Goal: Browse casually

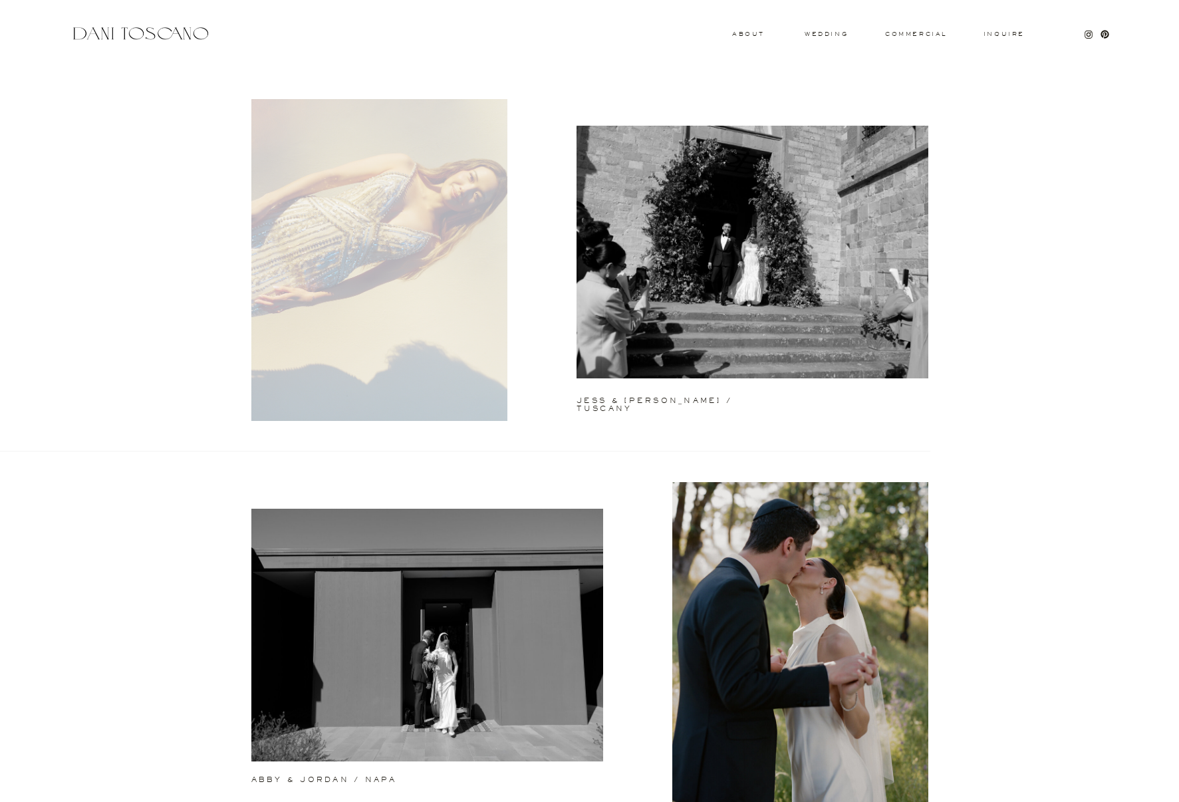
click at [423, 208] on div at bounding box center [379, 260] width 256 height 322
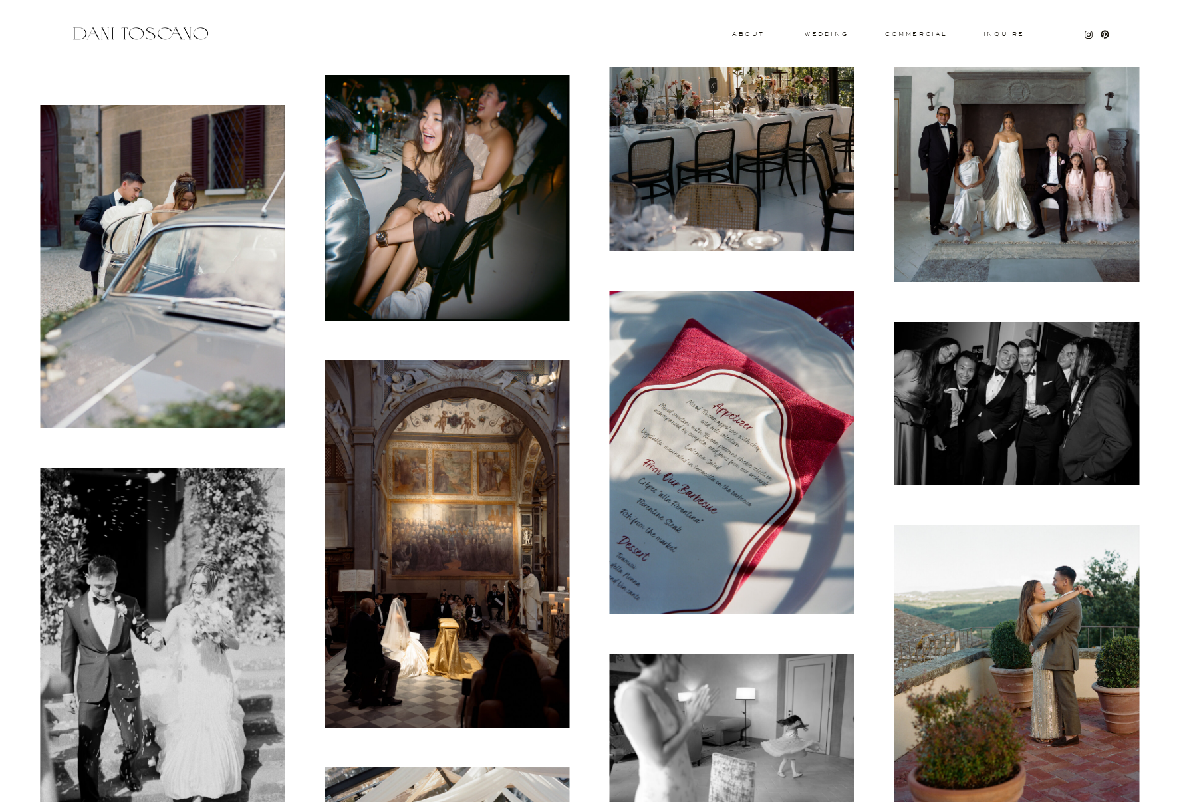
scroll to position [3054, 0]
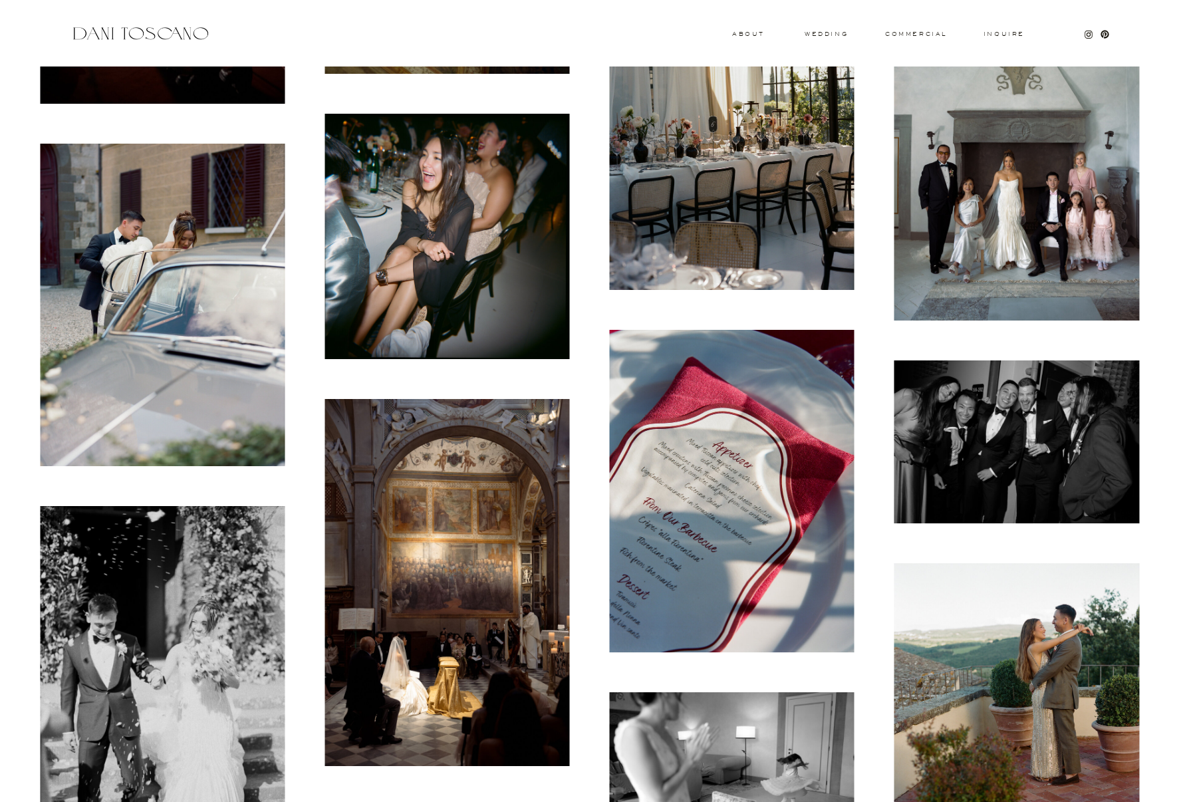
click at [1012, 197] on img at bounding box center [1017, 136] width 245 height 367
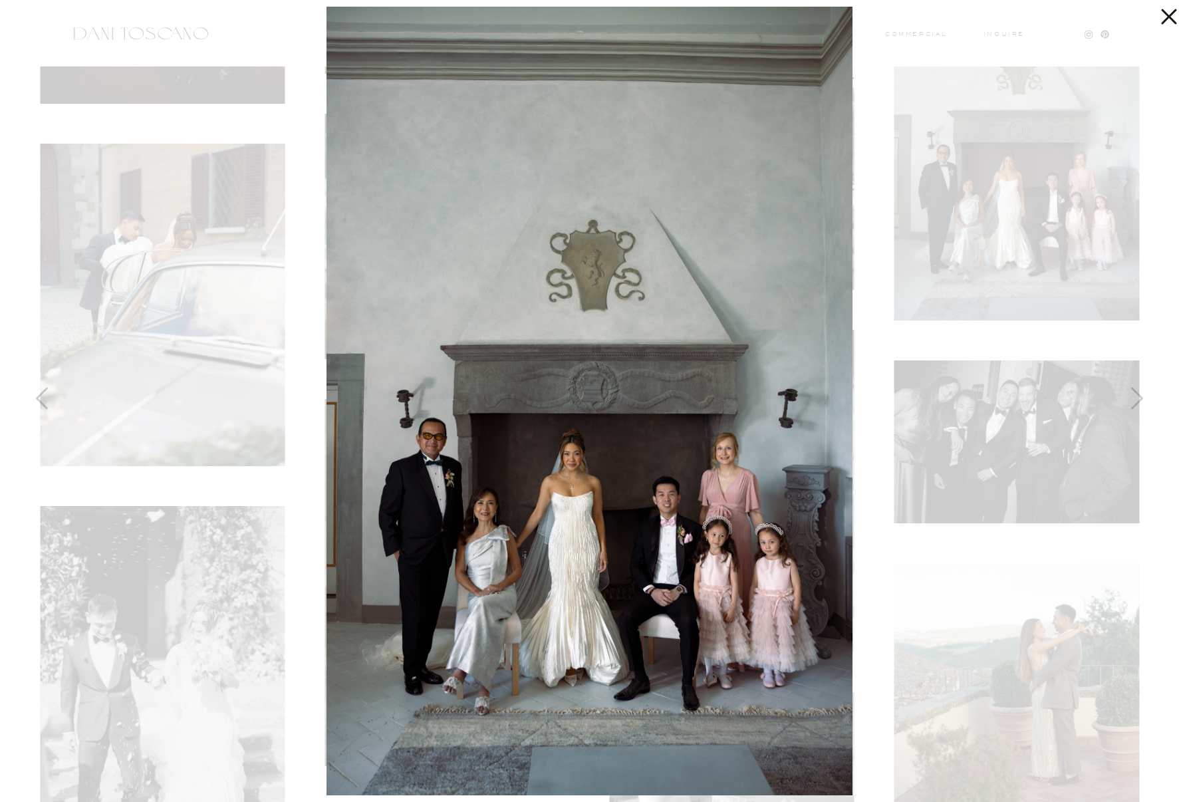
click at [994, 239] on div at bounding box center [589, 401] width 1179 height 802
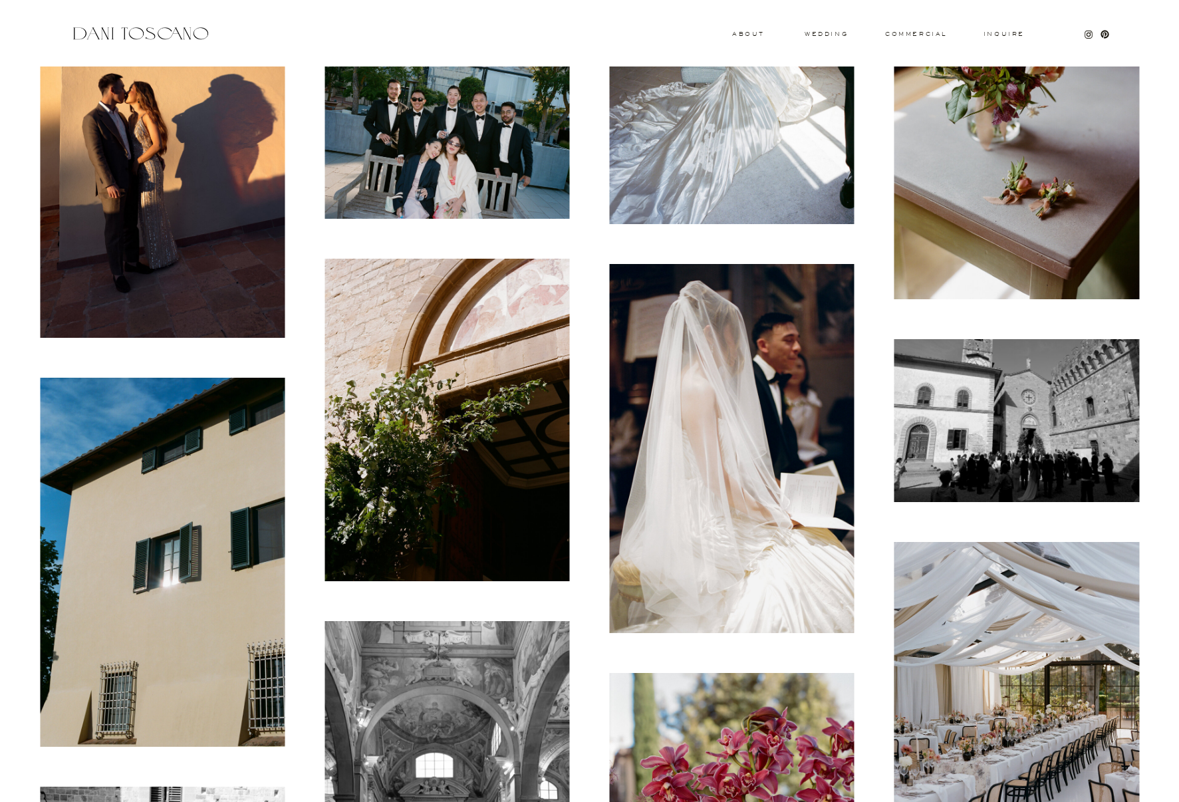
scroll to position [9087, 0]
